Goal: Find specific page/section: Find specific page/section

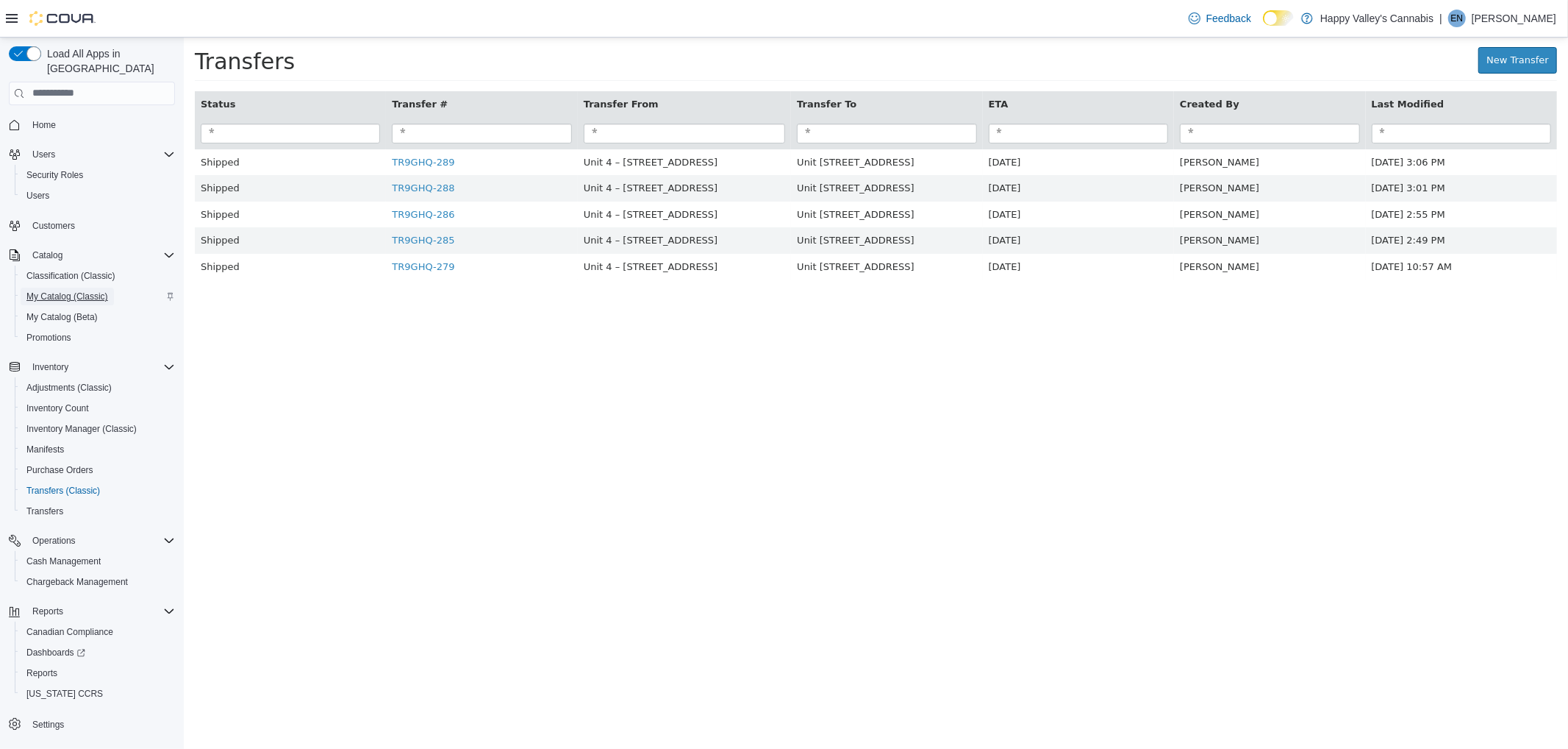
click at [55, 291] on span "My Catalog (Classic)" at bounding box center [67, 296] width 81 height 12
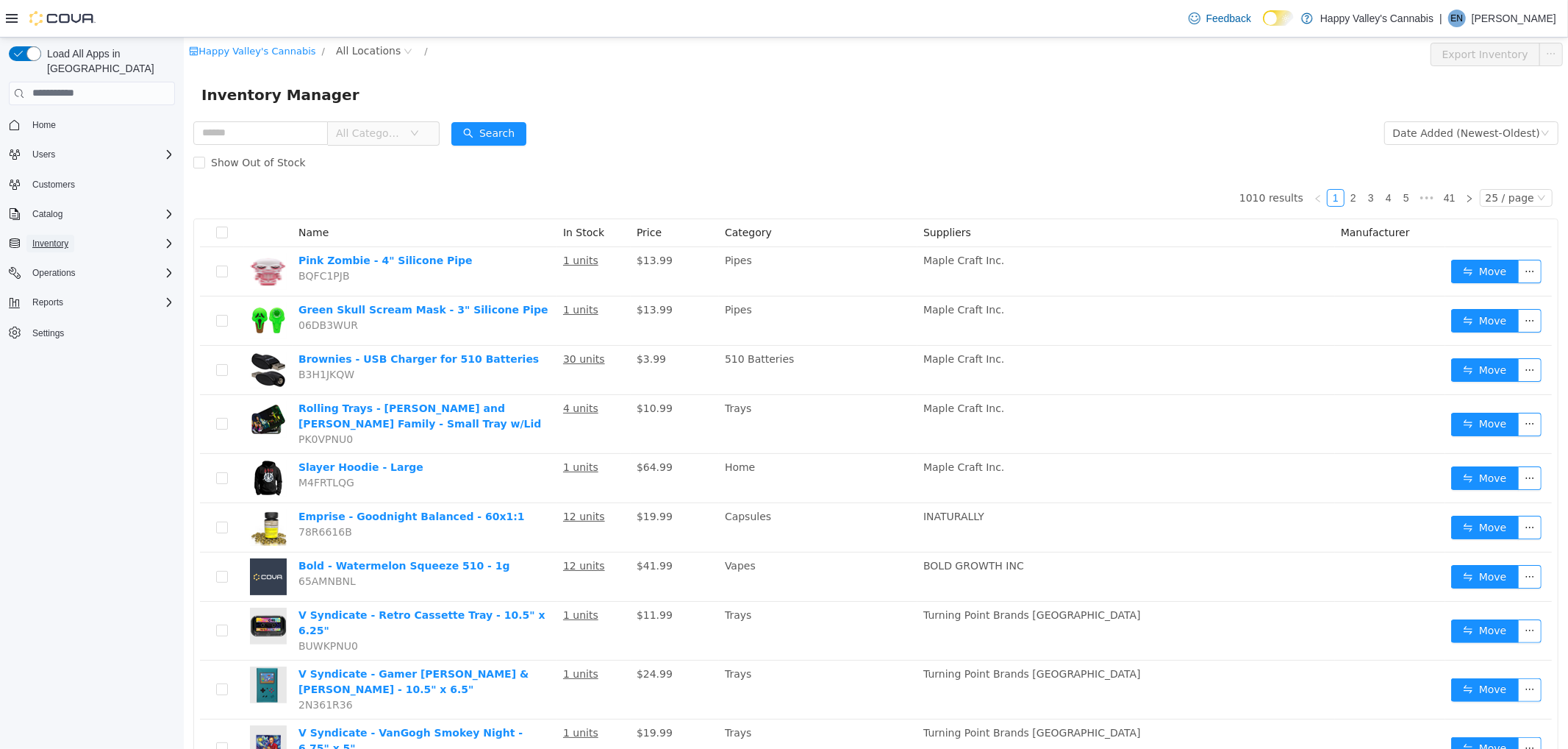
click at [62, 237] on span "Inventory" at bounding box center [50, 243] width 36 height 12
click at [282, 132] on input "text" at bounding box center [260, 132] width 134 height 24
type input "*****"
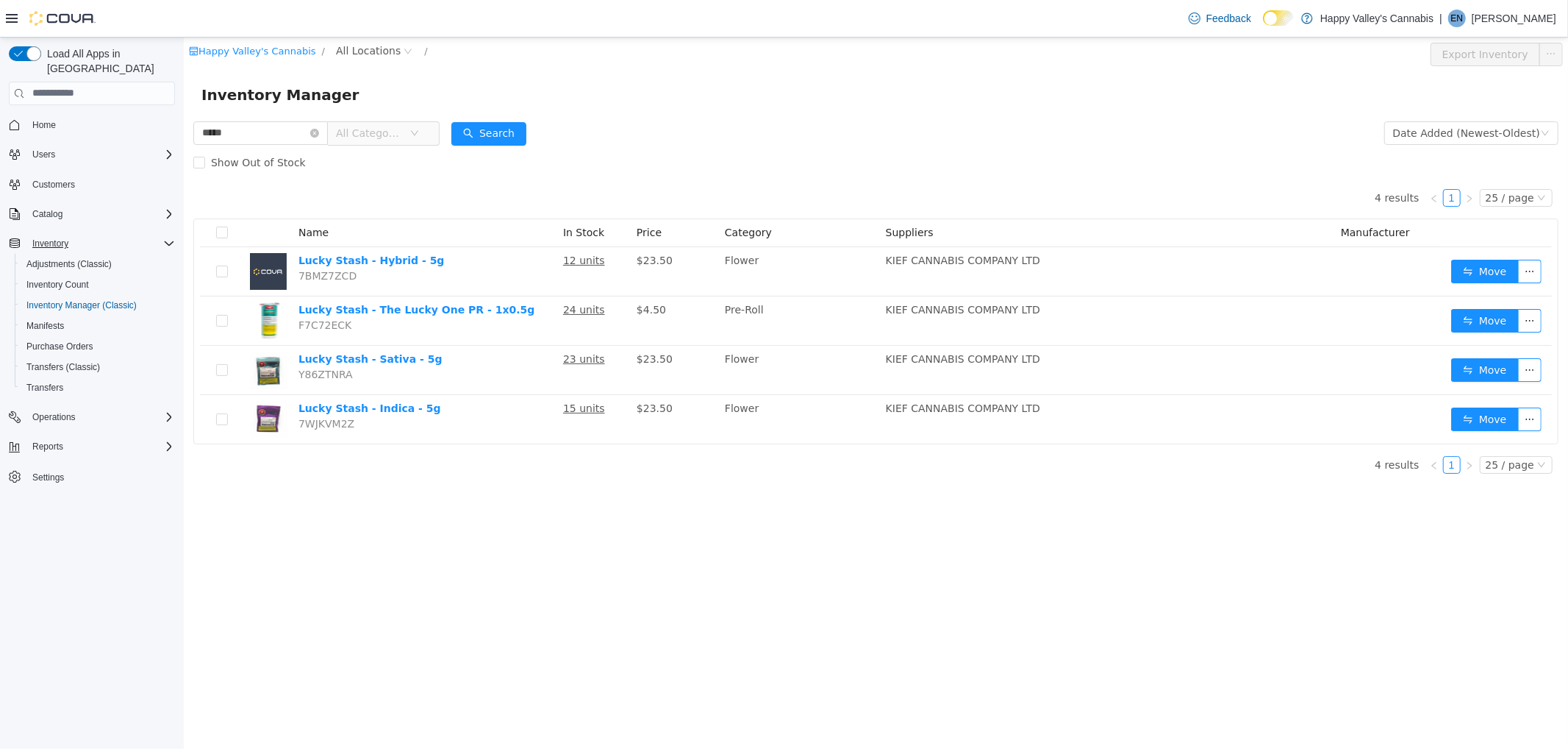
click at [339, 41] on div "Happy Valley's Cannabis / All Locations / Export Inventory" at bounding box center [875, 54] width 1384 height 34
click at [343, 53] on span "All Locations" at bounding box center [368, 50] width 65 height 16
click at [367, 120] on span "Unit 2 - 1115 Gateway Rd." at bounding box center [429, 129] width 152 height 20
